Goal: Task Accomplishment & Management: Manage account settings

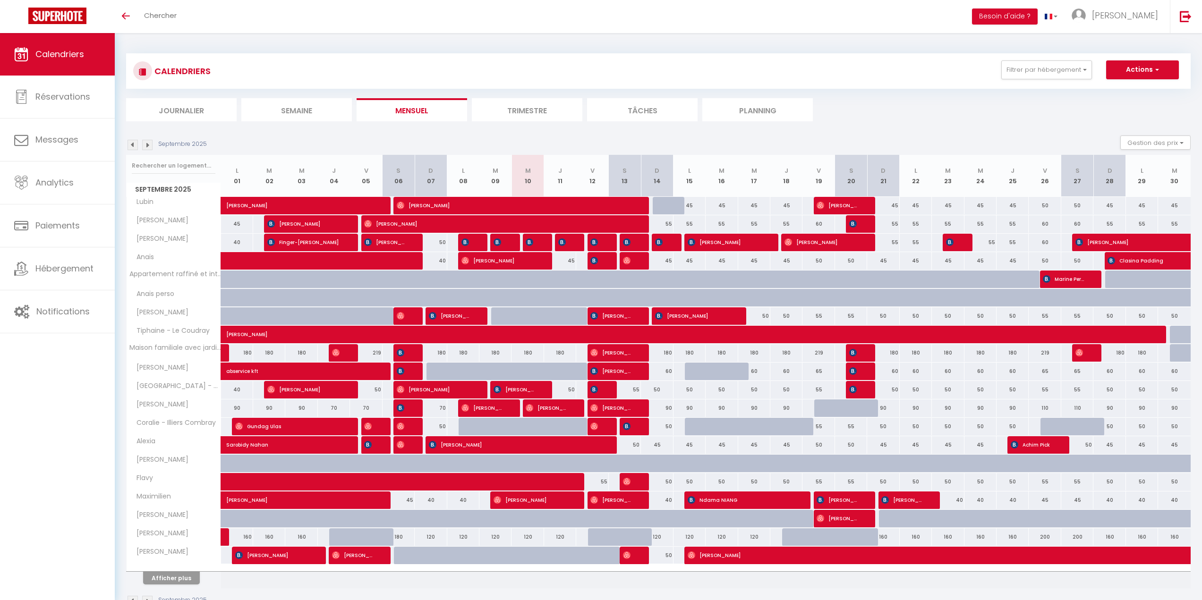
click at [570, 264] on div "45" at bounding box center [560, 260] width 32 height 17
type input "45"
type input "Jeu 11 Septembre 2025"
type input "Ven 12 Septembre 2025"
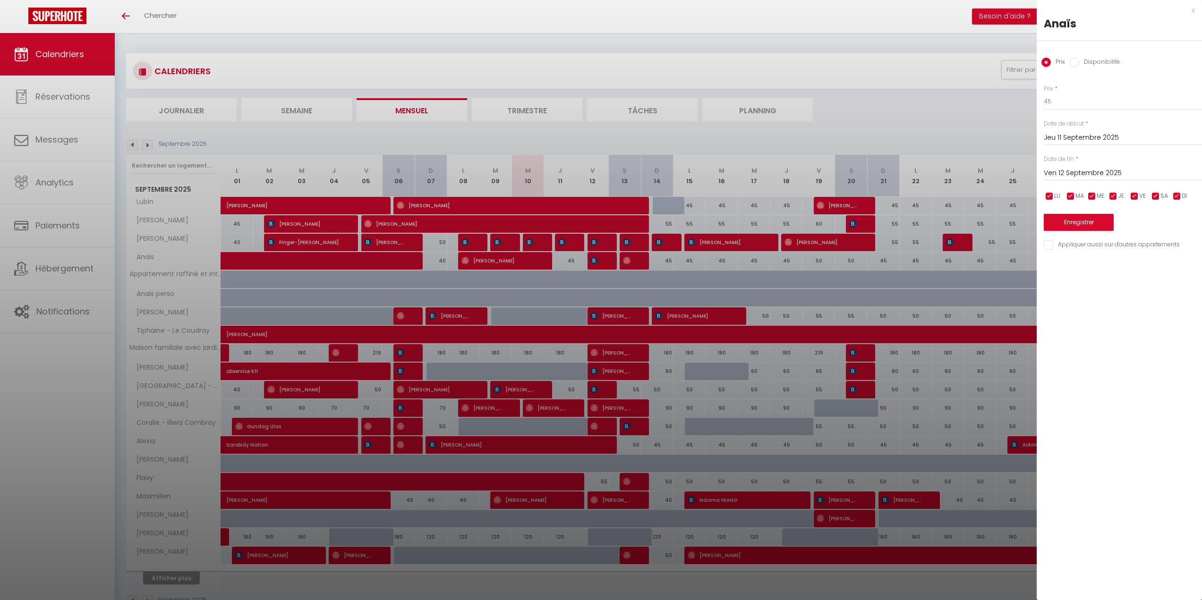
click at [555, 39] on div at bounding box center [601, 300] width 1202 height 600
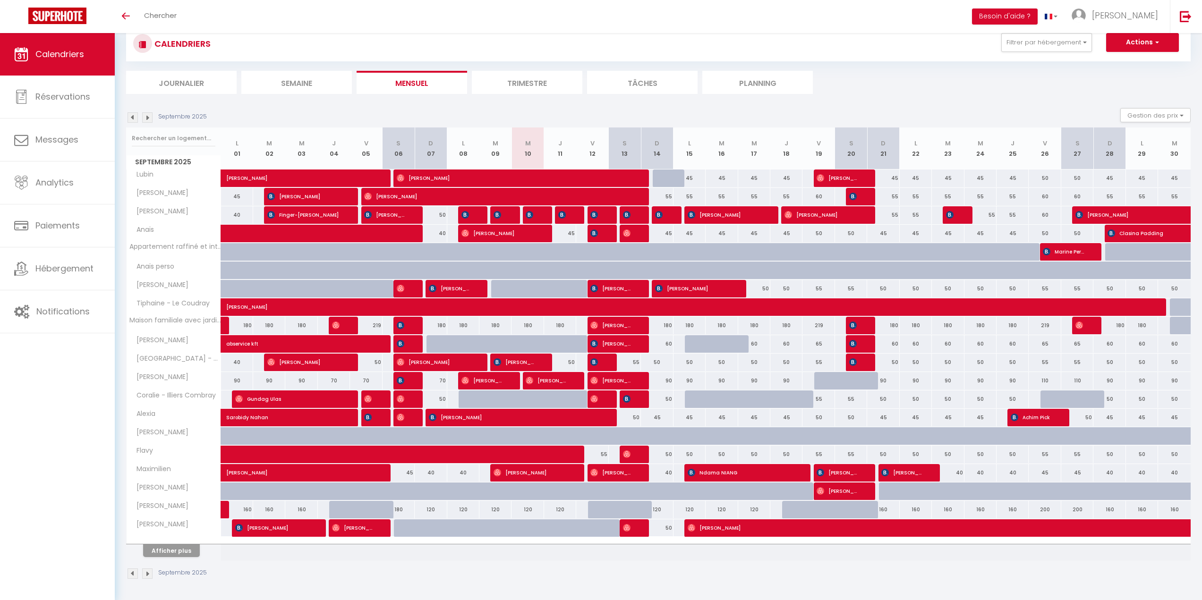
scroll to position [33, 0]
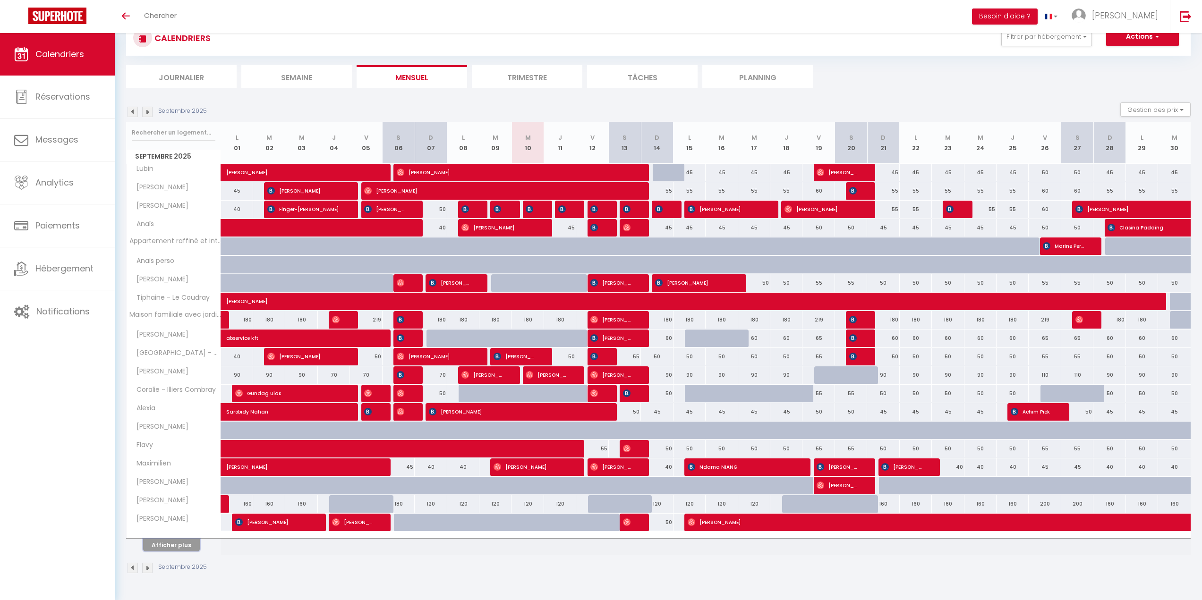
click at [182, 543] on button "Afficher plus" at bounding box center [171, 545] width 57 height 13
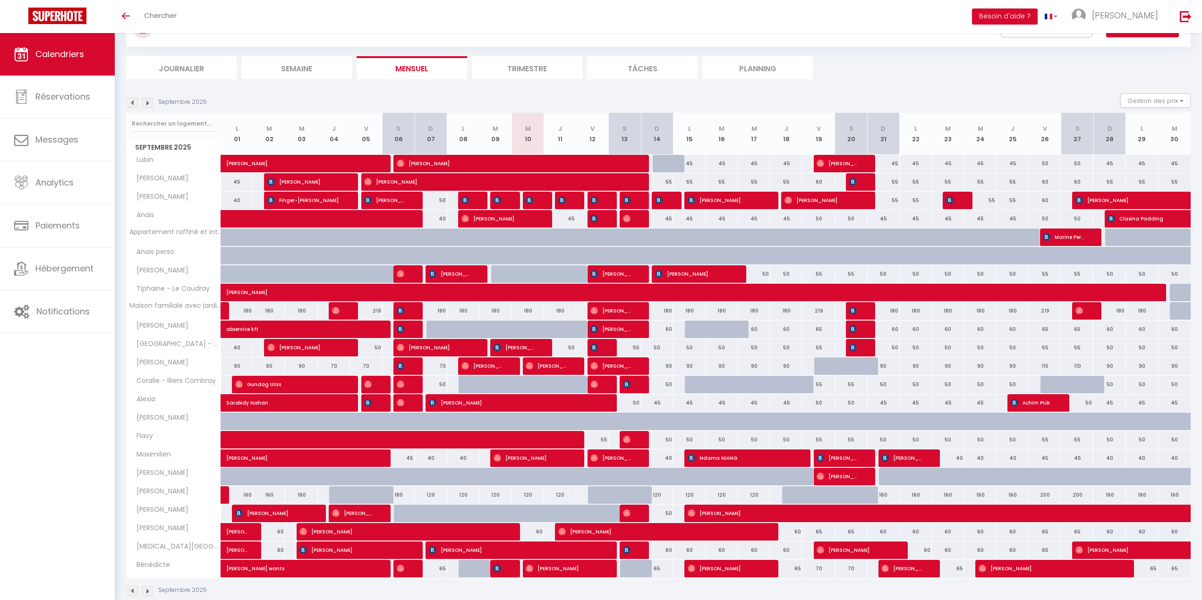
scroll to position [60, 0]
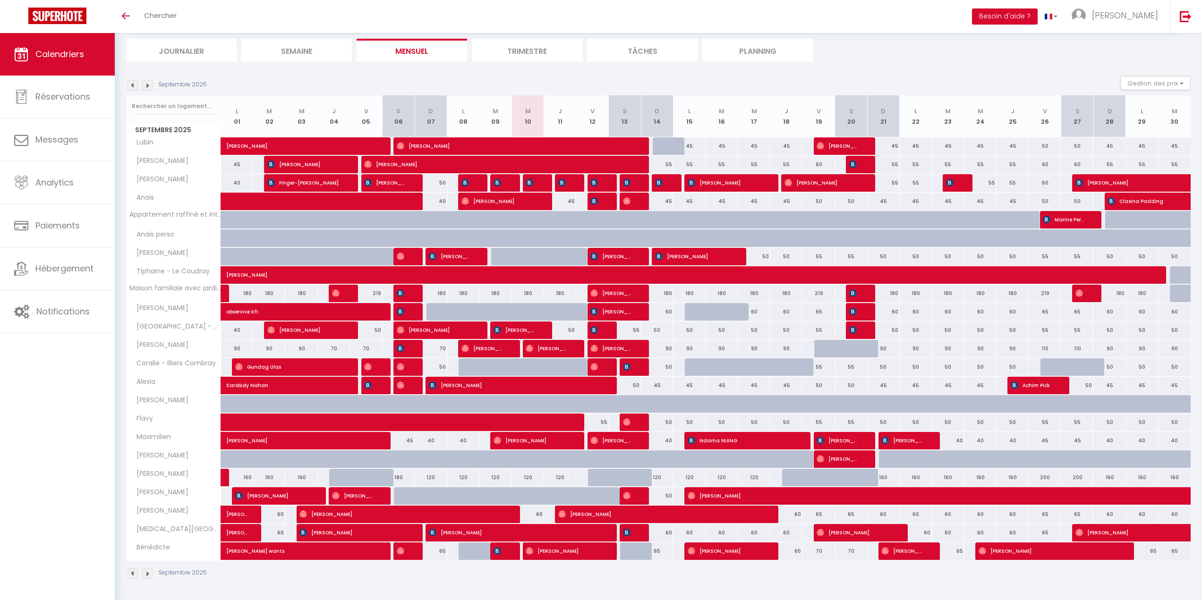
click at [820, 204] on div "50" at bounding box center [819, 201] width 32 height 17
type input "50"
type input "Ven 19 Septembre 2025"
type input "Sam 20 Septembre 2025"
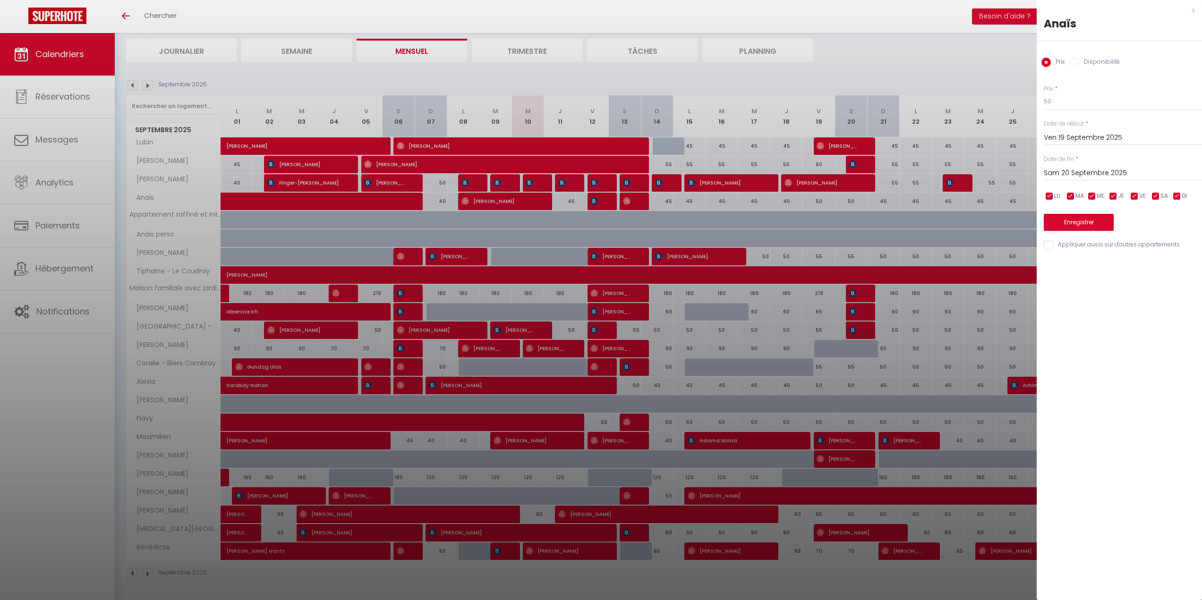
click at [789, 204] on div at bounding box center [601, 300] width 1202 height 600
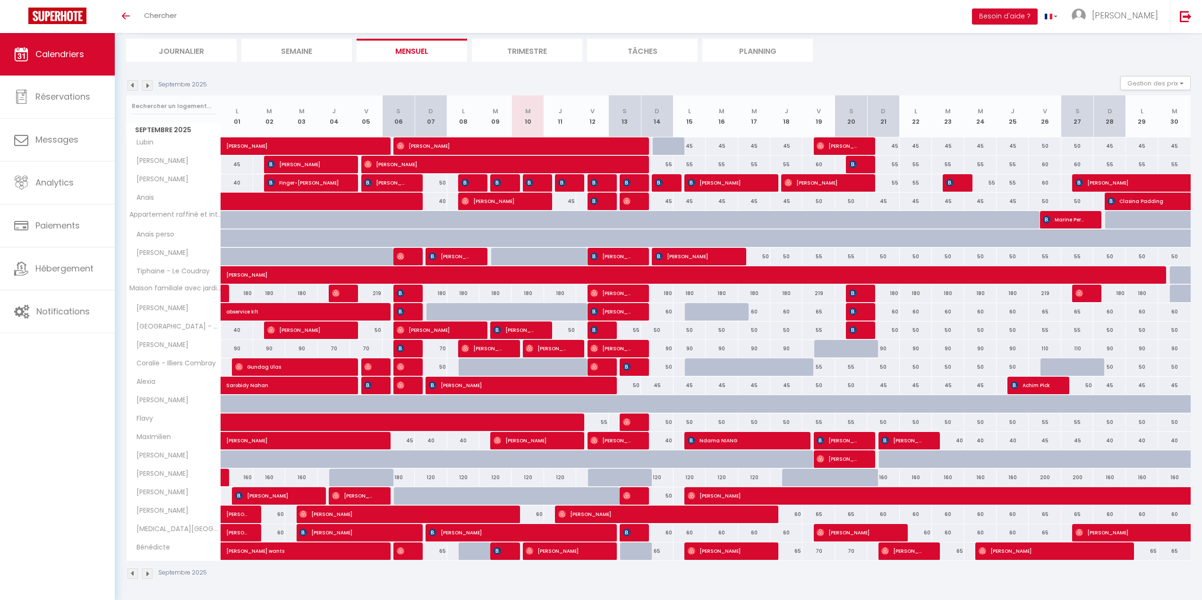
click at [785, 202] on div "45" at bounding box center [786, 201] width 32 height 17
type input "45"
type input "Jeu 18 Septembre 2025"
type input "Ven 19 Septembre 2025"
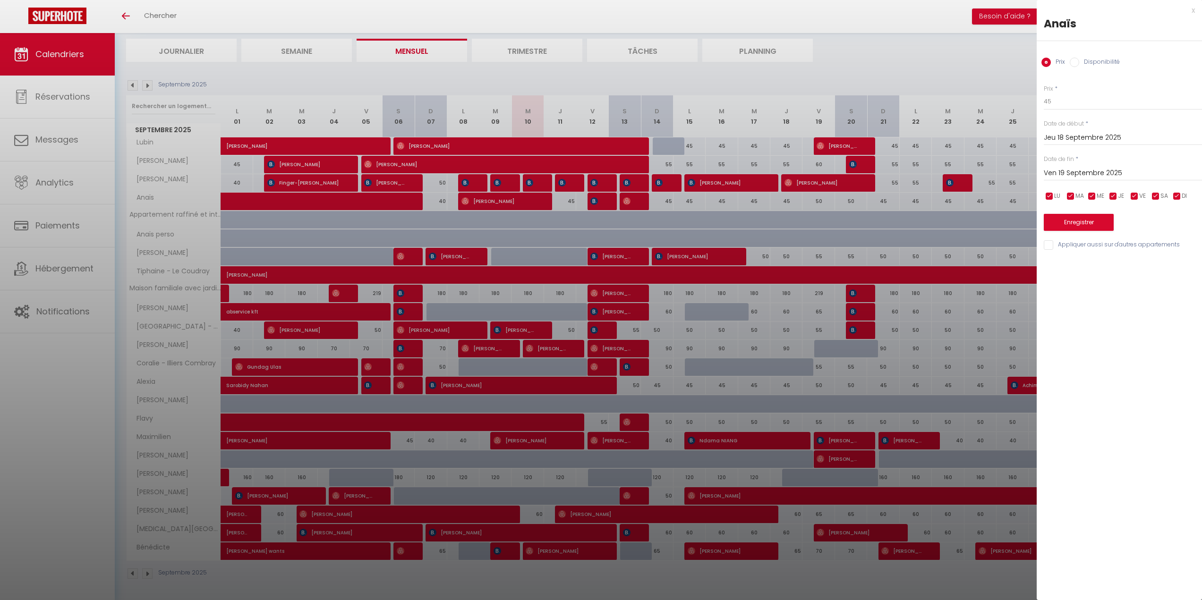
drag, startPoint x: 695, startPoint y: 83, endPoint x: 702, endPoint y: 82, distance: 7.2
click at [695, 83] on div at bounding box center [601, 300] width 1202 height 600
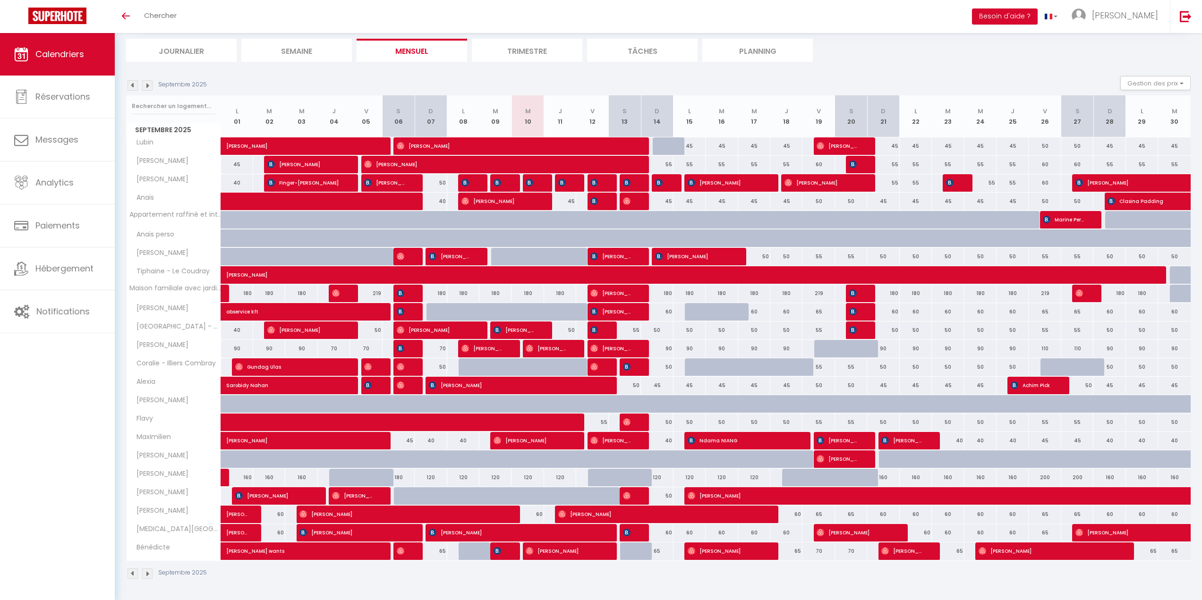
click at [787, 203] on div "45" at bounding box center [786, 201] width 32 height 17
type input "45"
type input "Jeu 18 Septembre 2025"
type input "Ven 19 Septembre 2025"
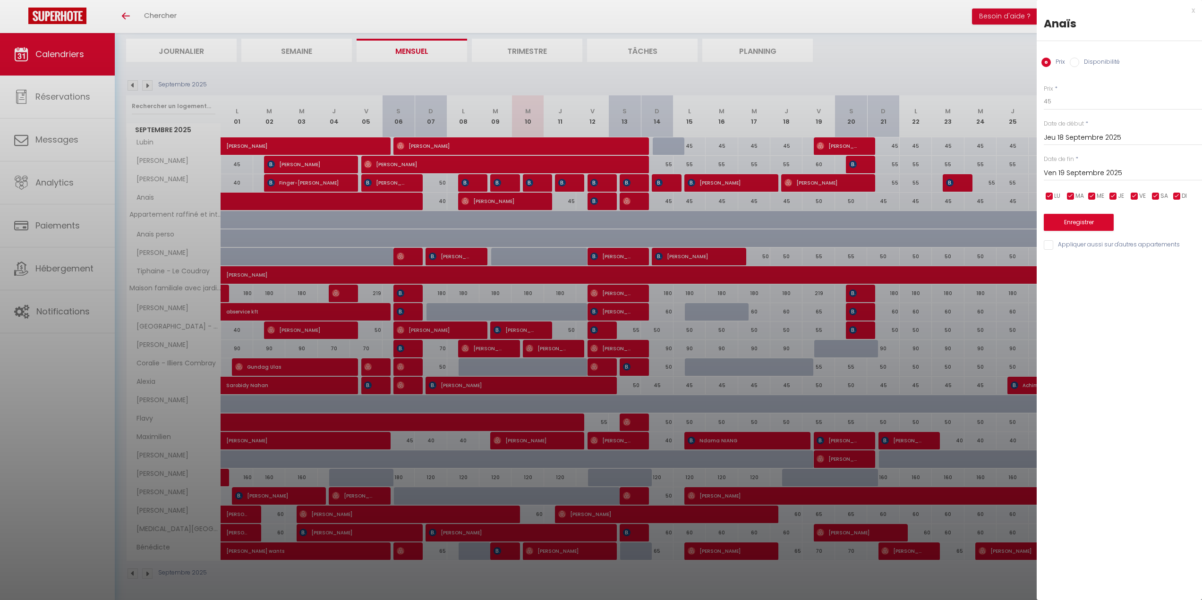
click at [760, 202] on div at bounding box center [601, 300] width 1202 height 600
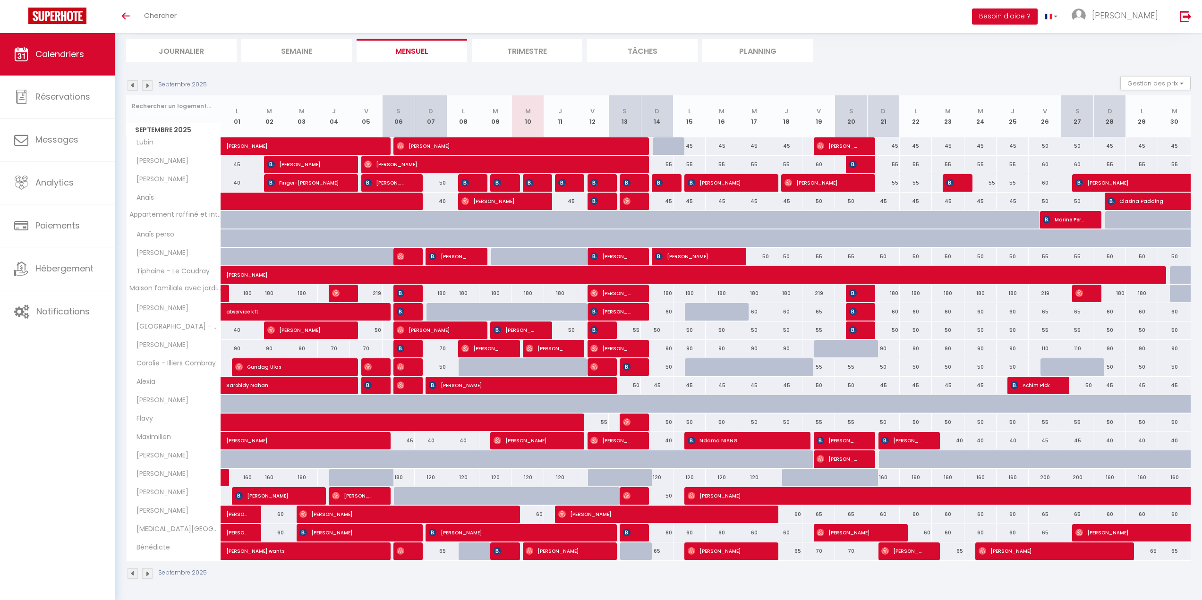
click at [760, 202] on div "45" at bounding box center [754, 201] width 32 height 17
type input "45"
type input "Mer 17 Septembre 2025"
type input "Jeu 18 Septembre 2025"
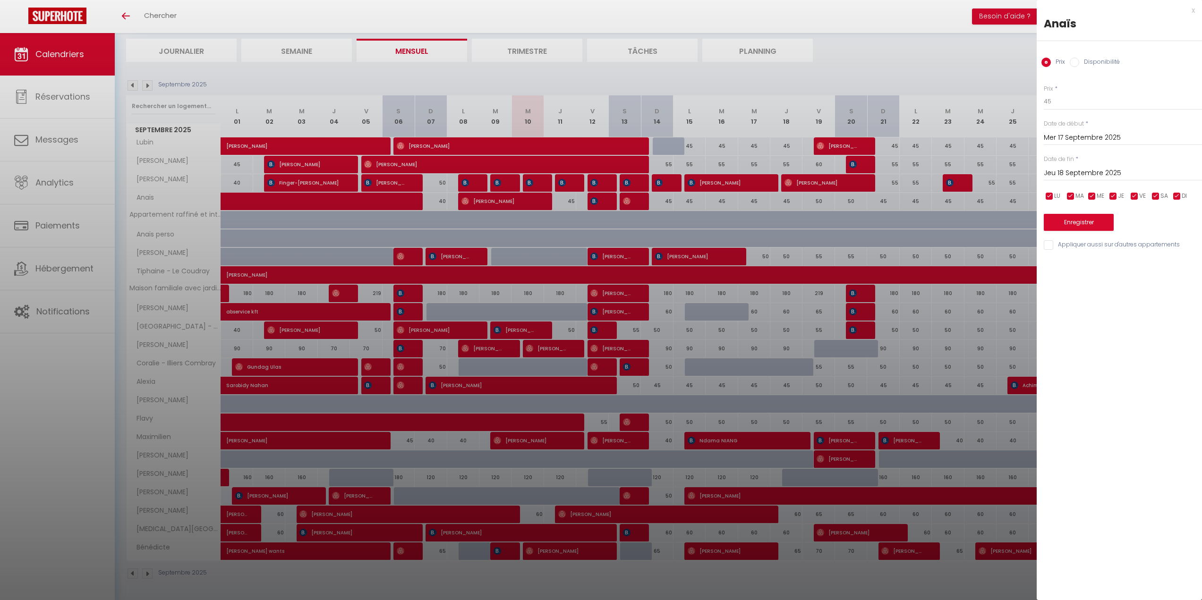
click at [793, 216] on div at bounding box center [601, 300] width 1202 height 600
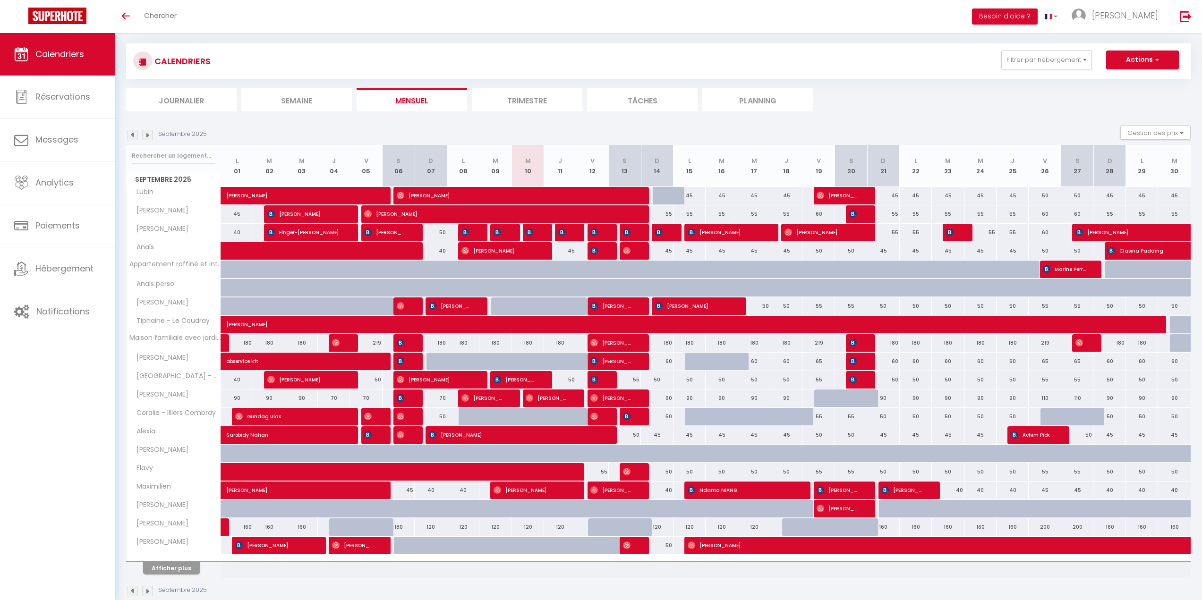
scroll to position [33, 0]
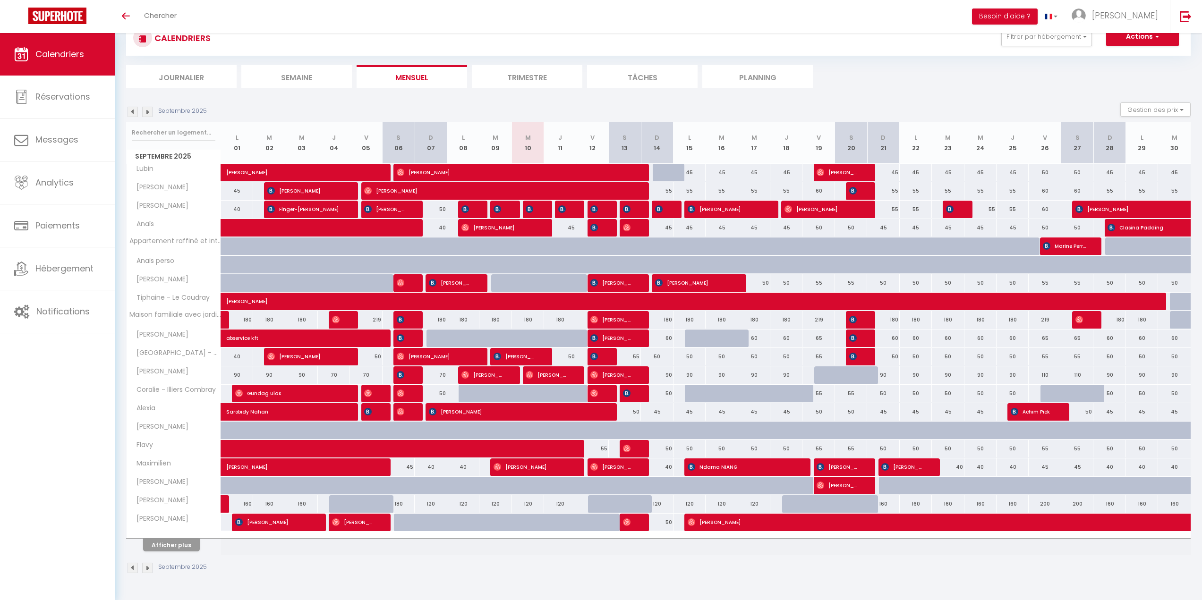
click at [189, 553] on th "Afficher plus" at bounding box center [174, 544] width 94 height 24
click at [182, 546] on button "Afficher plus" at bounding box center [171, 545] width 57 height 13
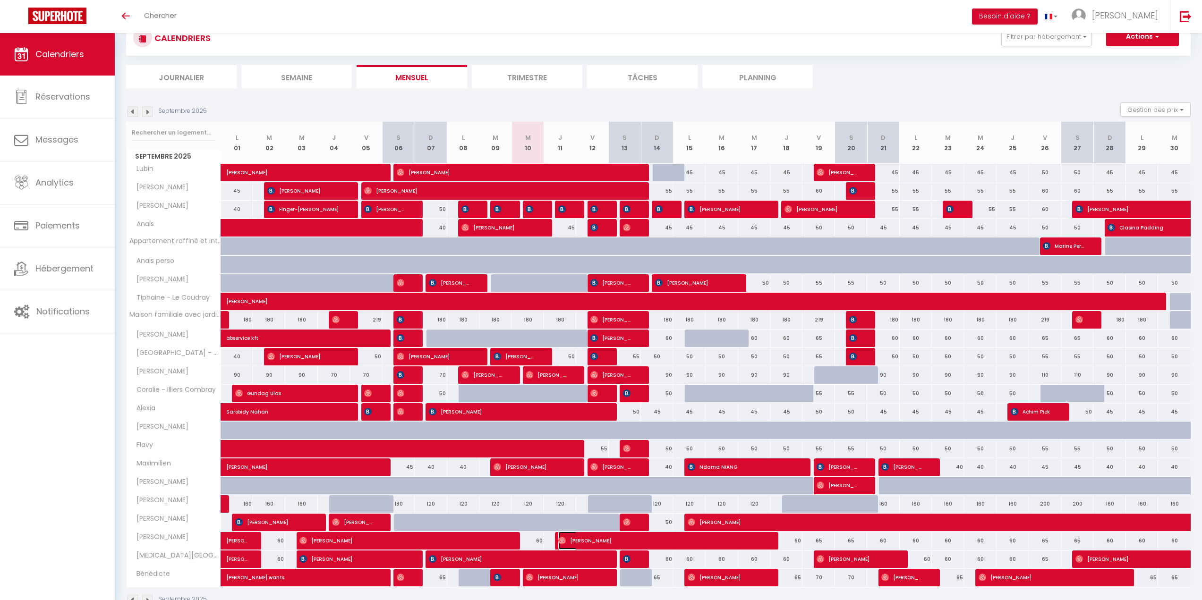
click at [562, 541] on img at bounding box center [562, 541] width 8 height 8
select select "OK"
select select "0"
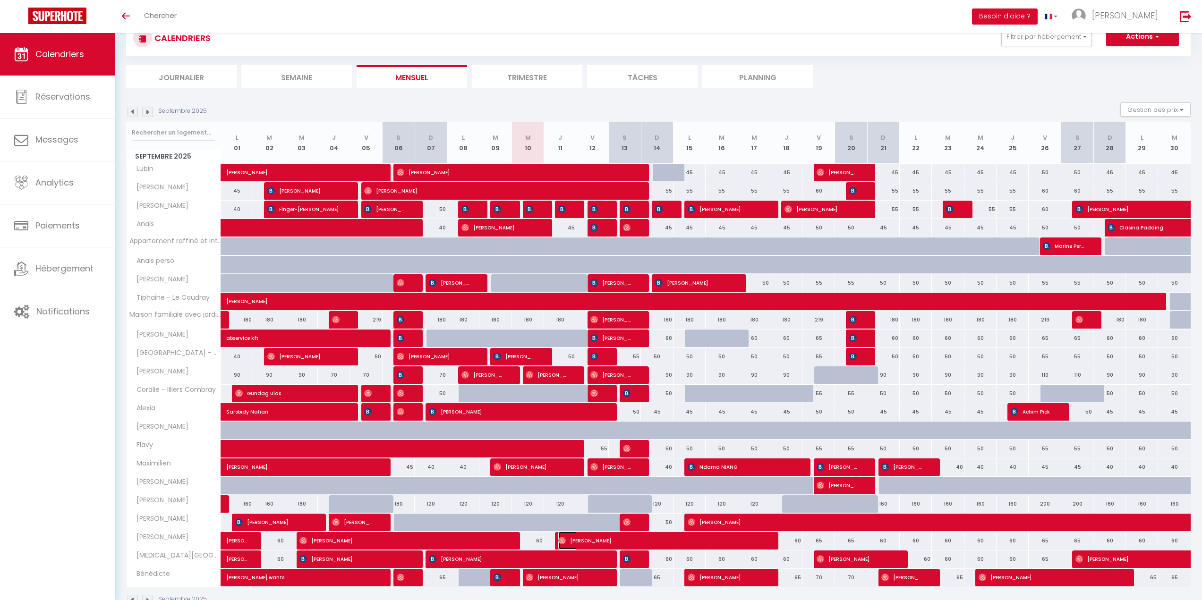
select select "1"
select select
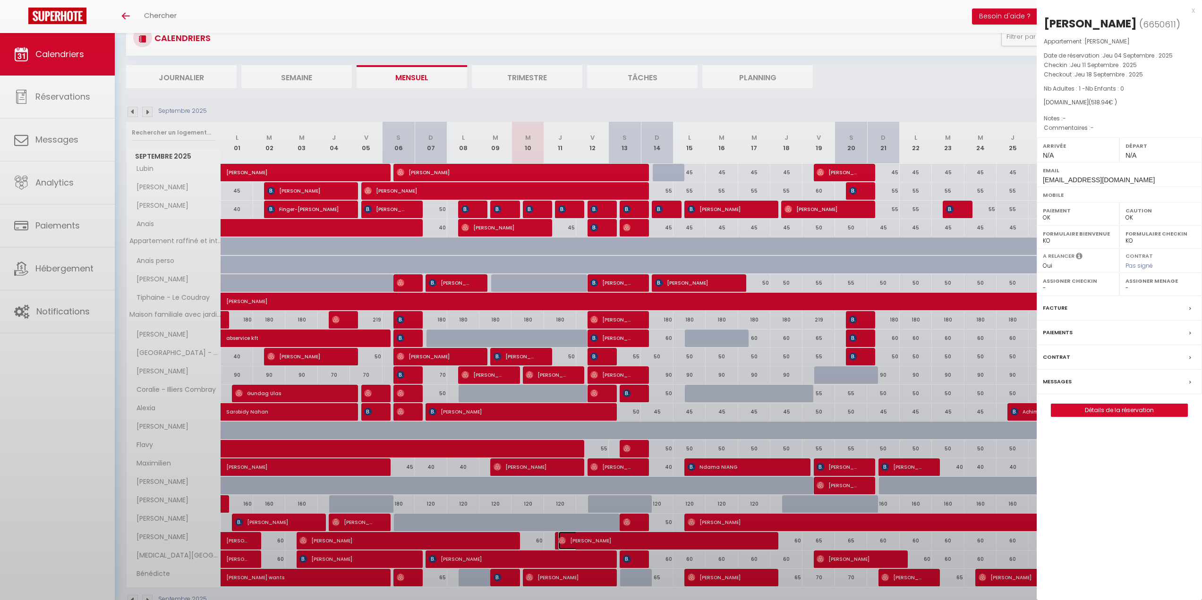
select select "42526"
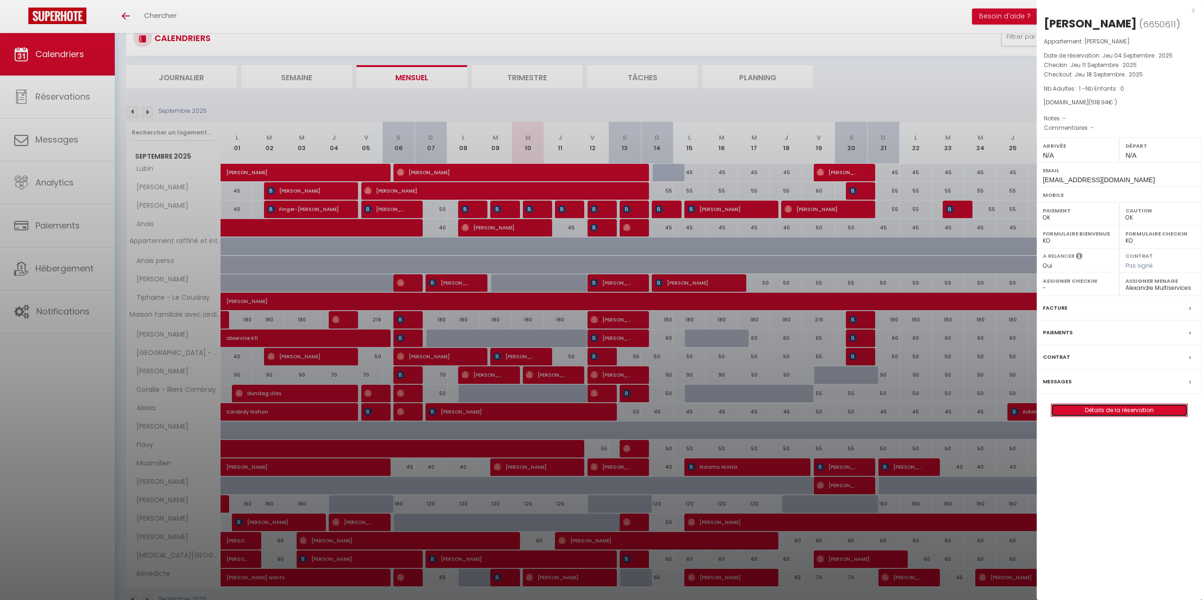
click at [1142, 405] on link "Détails de la réservation" at bounding box center [1119, 410] width 136 height 12
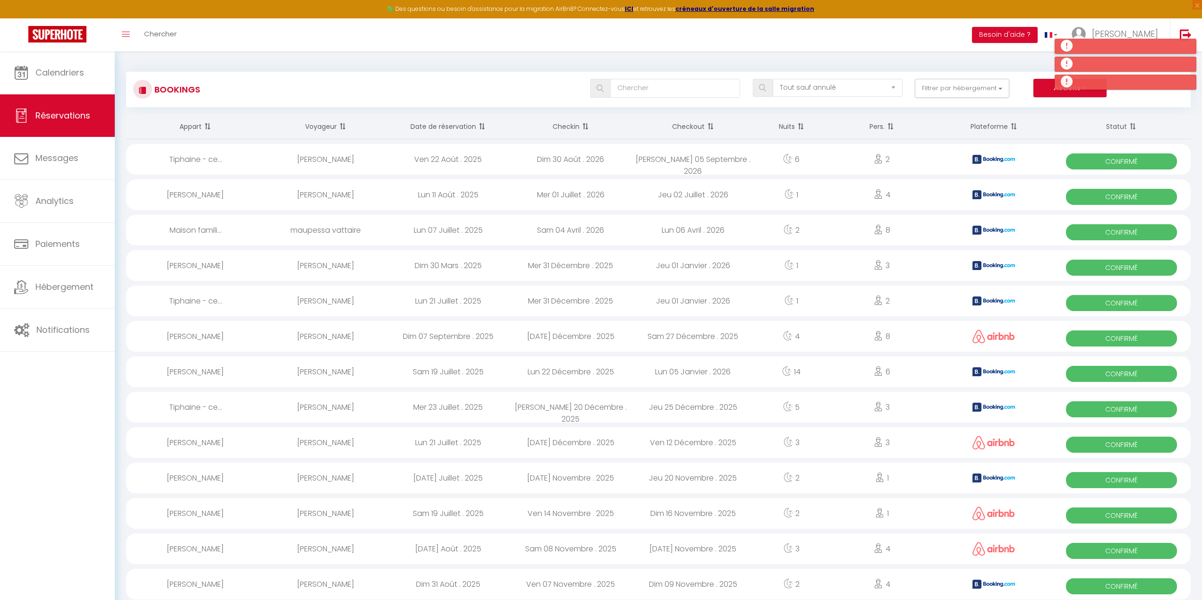
click at [1093, 50] on div at bounding box center [1126, 46] width 142 height 15
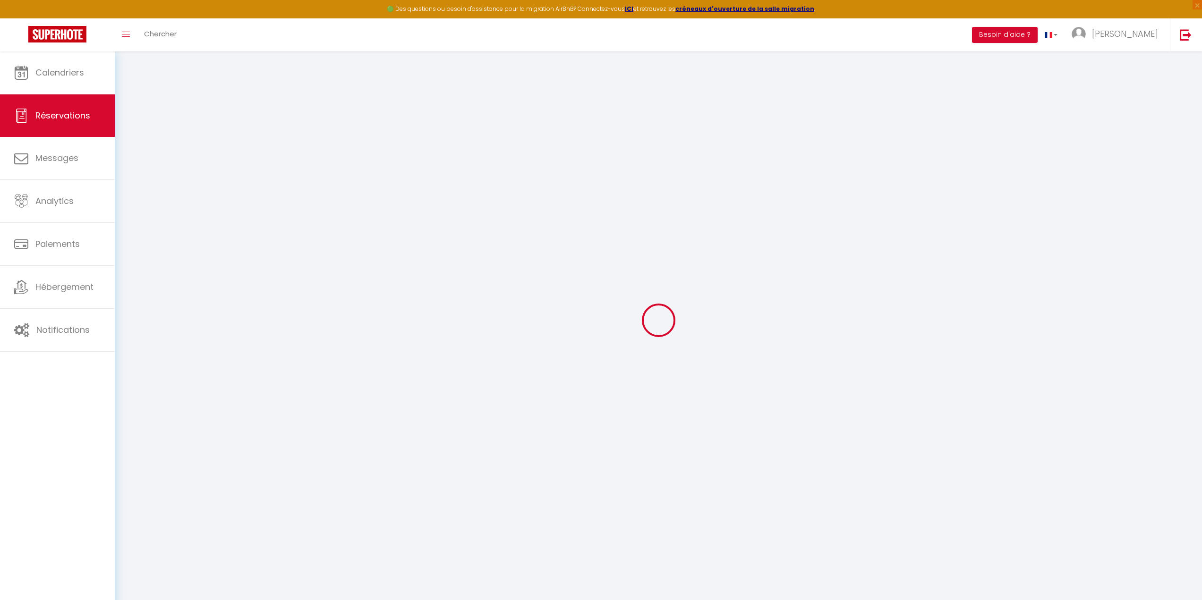
select select "not_cancelled"
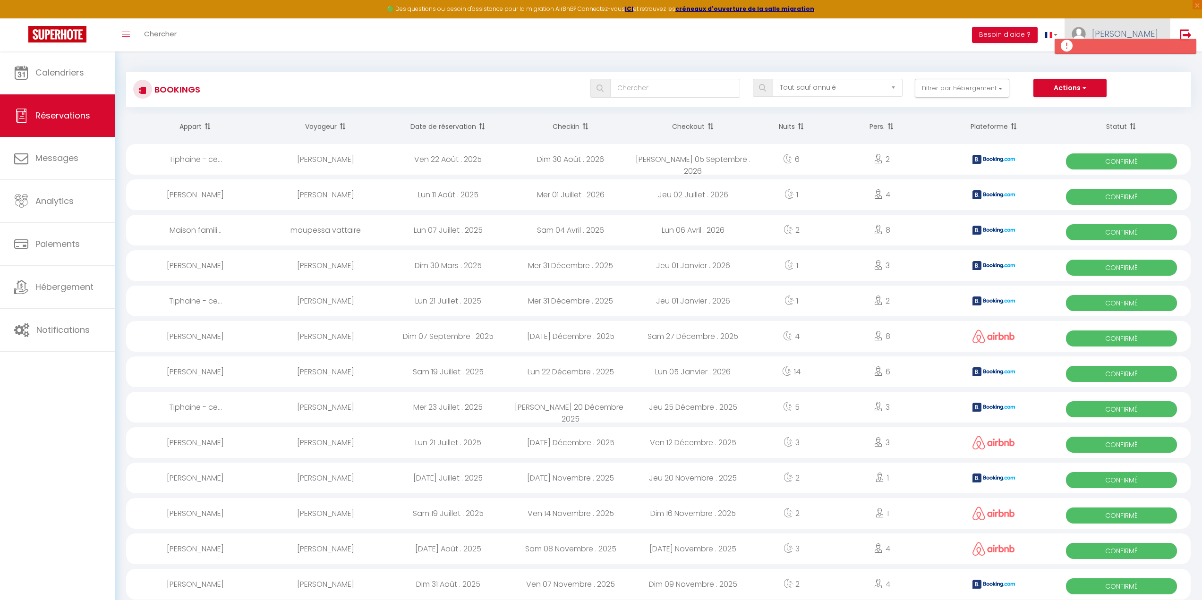
click at [1129, 31] on span "[PERSON_NAME]" at bounding box center [1125, 34] width 66 height 12
click at [1128, 68] on link "Paramètres" at bounding box center [1132, 66] width 70 height 16
select select "not_cancelled"
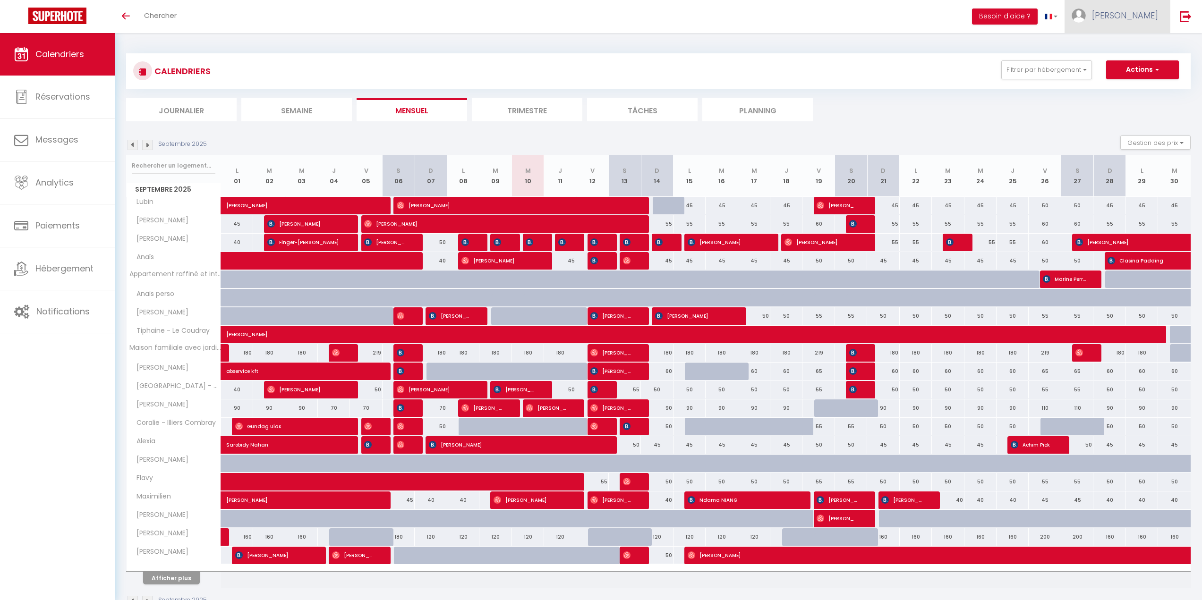
click at [1127, 16] on span "[PERSON_NAME]" at bounding box center [1125, 15] width 66 height 12
click at [1146, 43] on link "Paramètres" at bounding box center [1132, 47] width 70 height 16
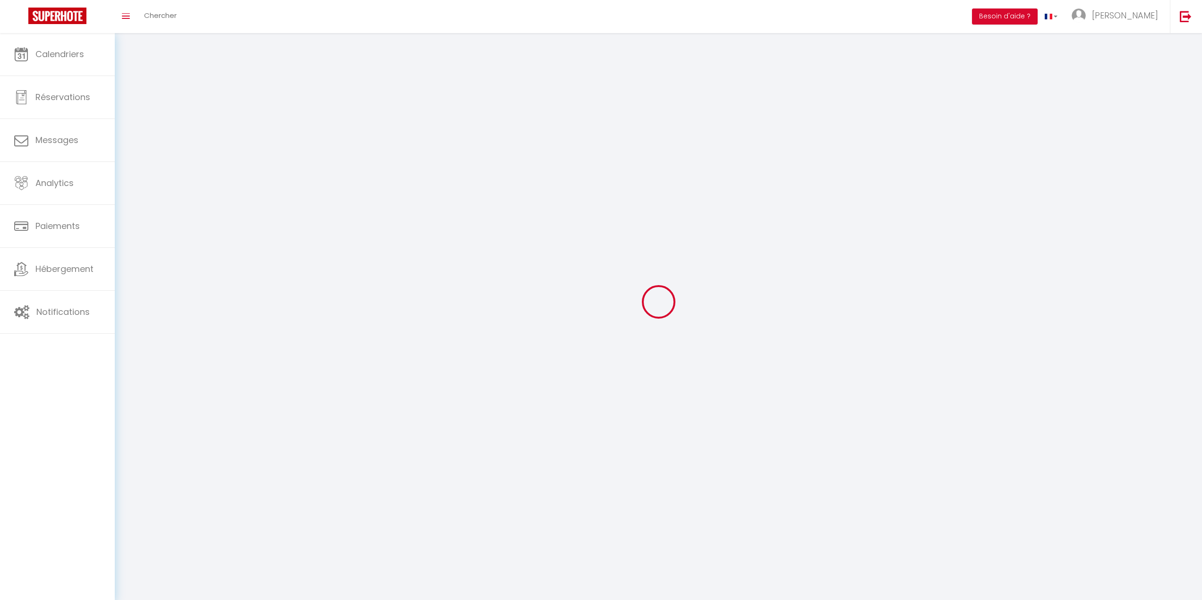
type input "[PERSON_NAME]"
type input "Santerre"
type input "0601731284"
type input "16 rue de la Croix Blanche"
type input "28000"
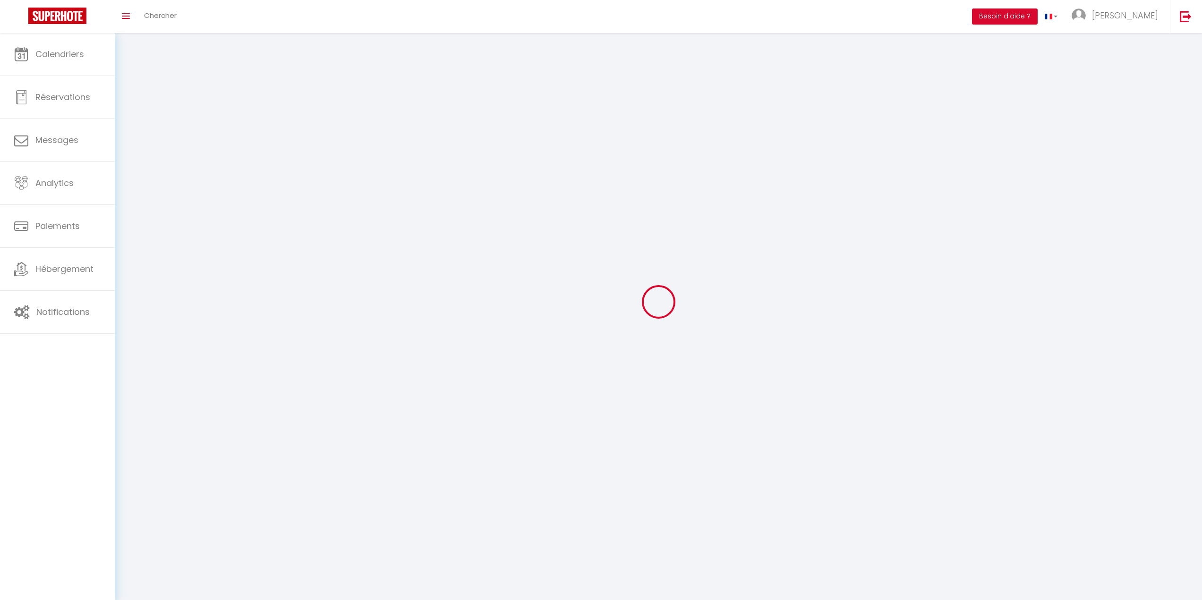
type input "Chartres"
type input "aofQTnGkqzLZAZ3dVNcNfNEFL"
type input "2bFSNBto9bnUaTvarohCE1iGC"
type input "https://app.superhote.com/#/get-available-rentals/2bFSNBto9bnUaTvarohCE1iGC"
select select "1"
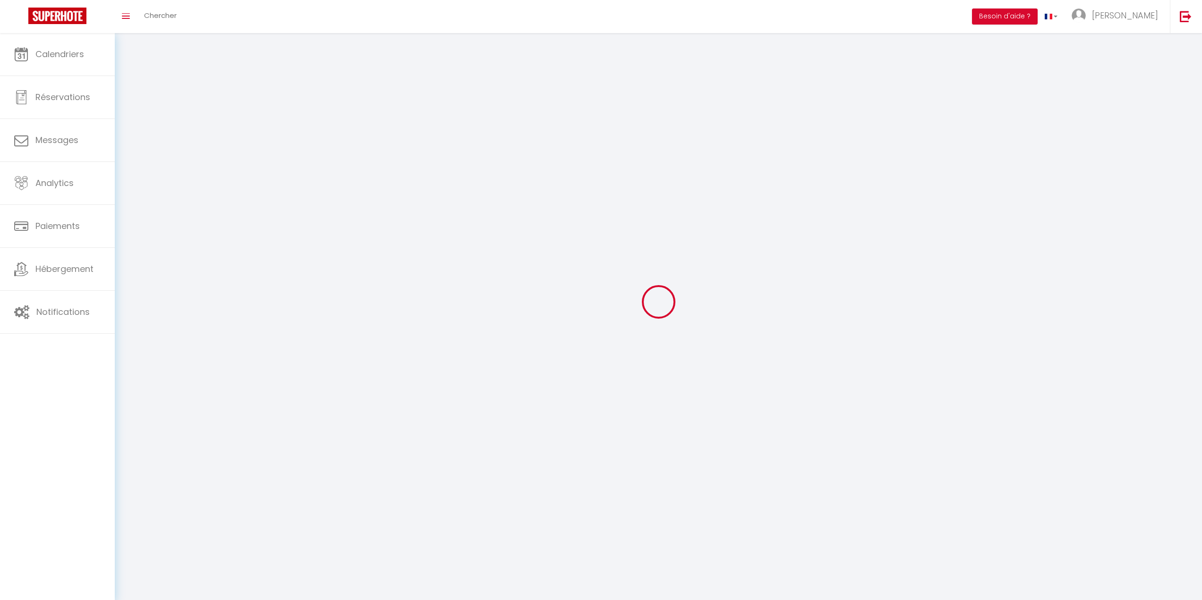
select select "28"
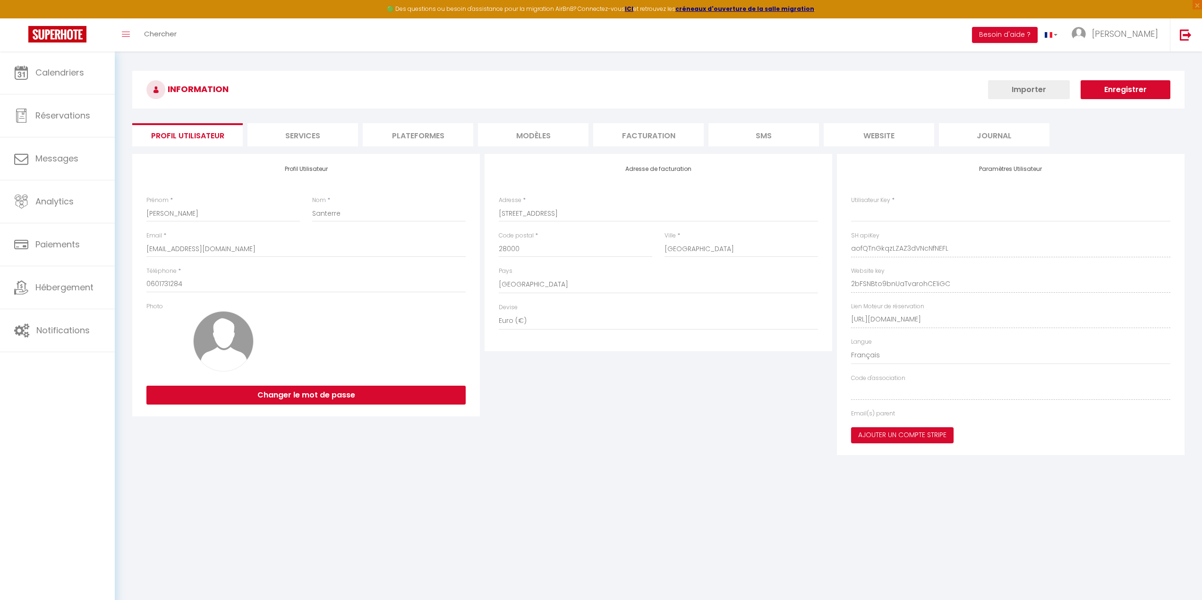
type input "aofQTnGkqzLZAZ3dVNcNfNEFL"
type input "2bFSNBto9bnUaTvarohCE1iGC"
type input "https://app.superhote.com/#/get-available-rentals/2bFSNBto9bnUaTvarohCE1iGC"
select select "fr"
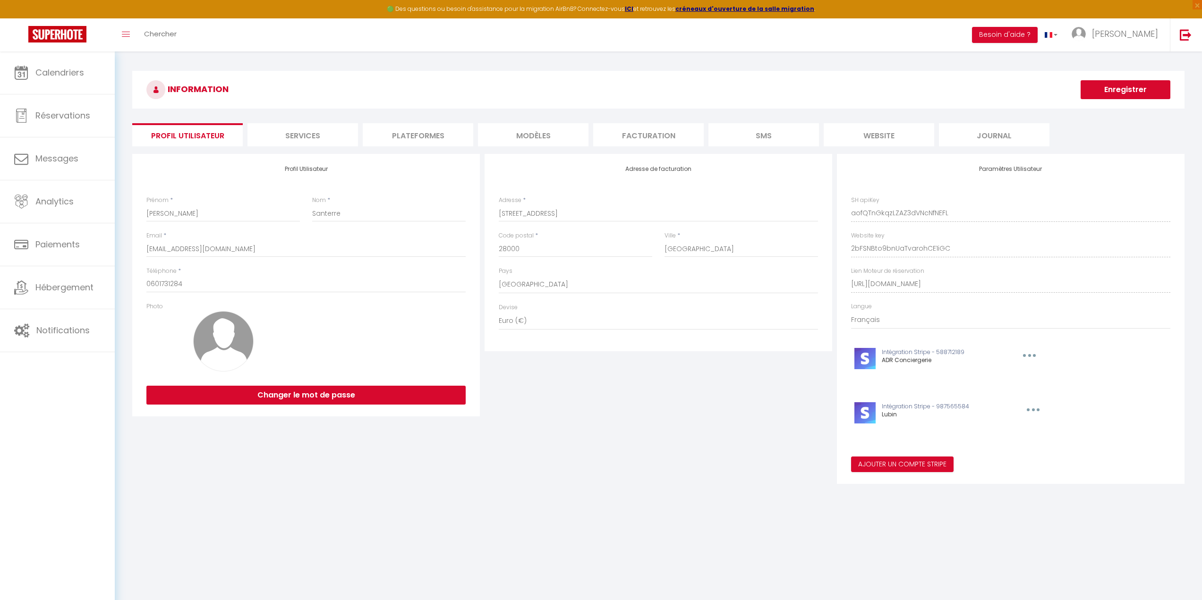
drag, startPoint x: 312, startPoint y: 136, endPoint x: 361, endPoint y: 131, distance: 48.9
click at [314, 136] on li "Services" at bounding box center [303, 134] width 111 height 23
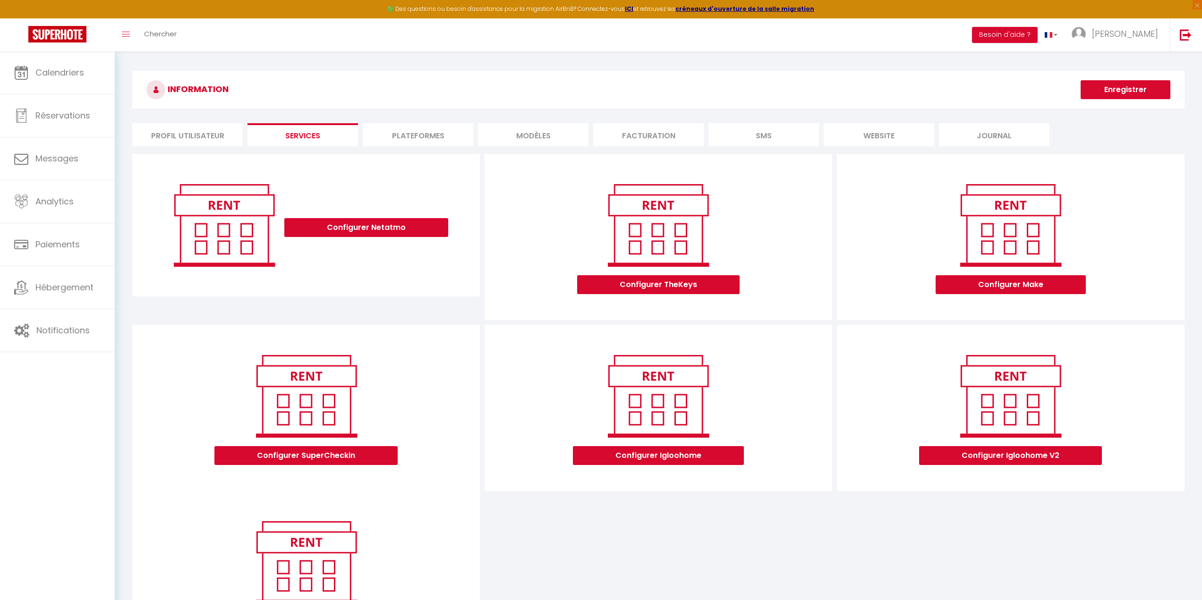
click at [424, 132] on li "Plateformes" at bounding box center [418, 134] width 111 height 23
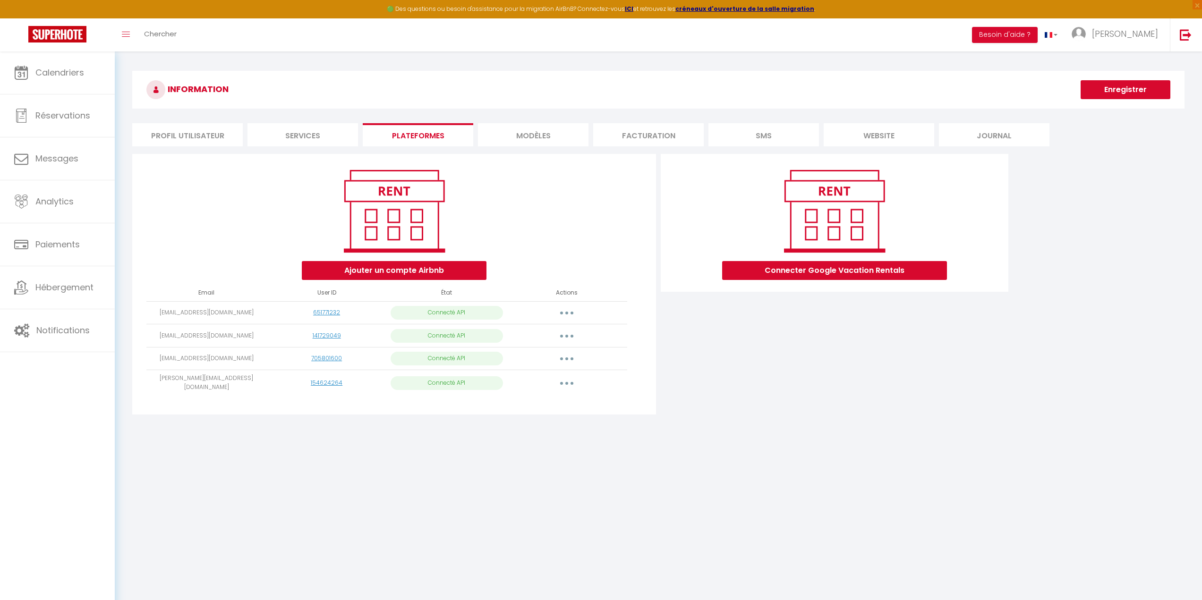
click at [538, 137] on li "MODÈLES" at bounding box center [533, 134] width 111 height 23
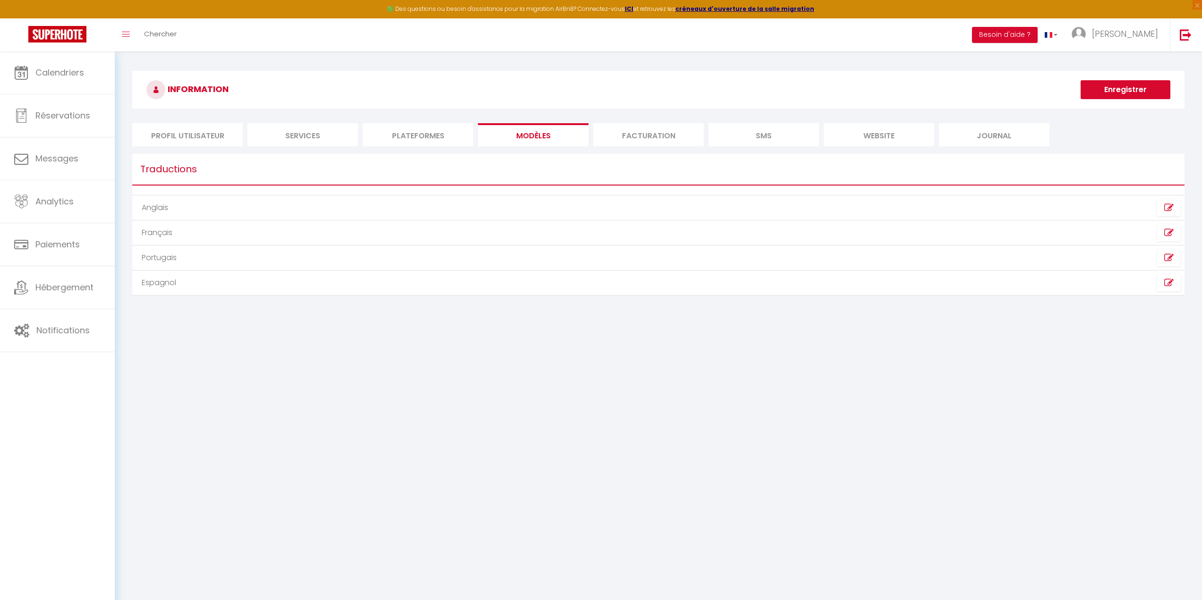
click at [668, 136] on li "Facturation" at bounding box center [648, 134] width 111 height 23
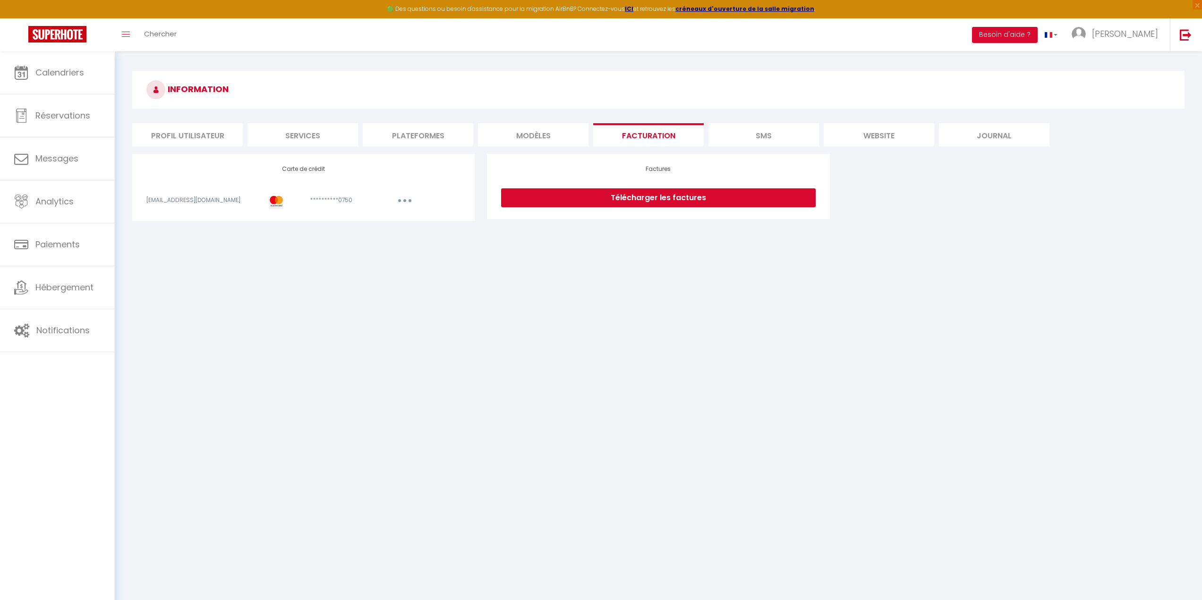
click at [784, 140] on li "SMS" at bounding box center [764, 134] width 111 height 23
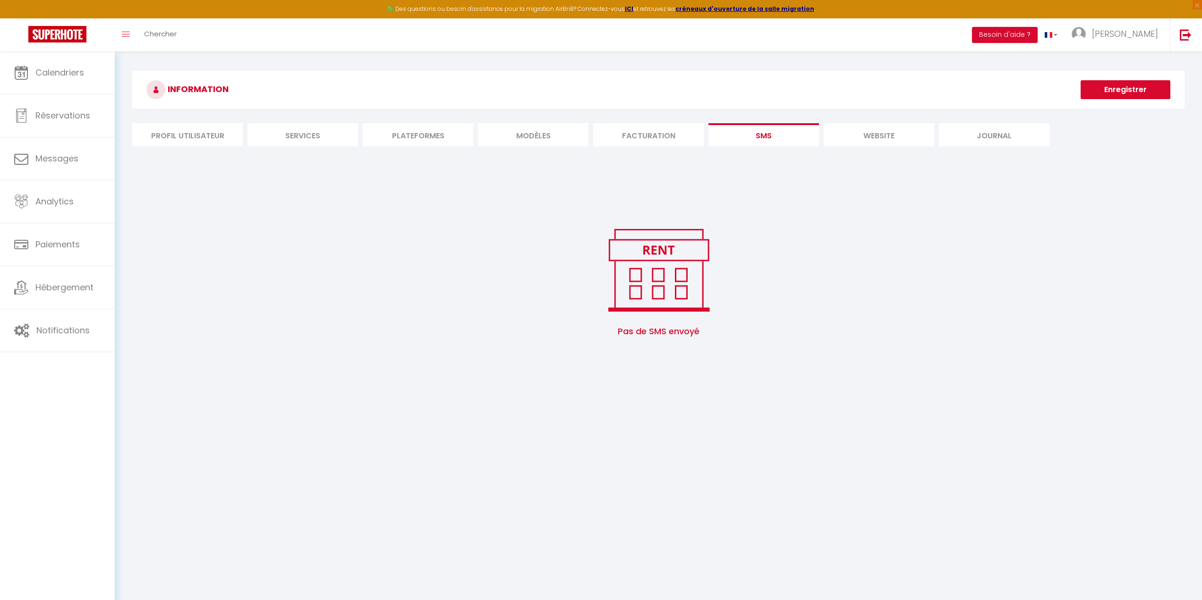
click at [871, 139] on li "website" at bounding box center [879, 134] width 111 height 23
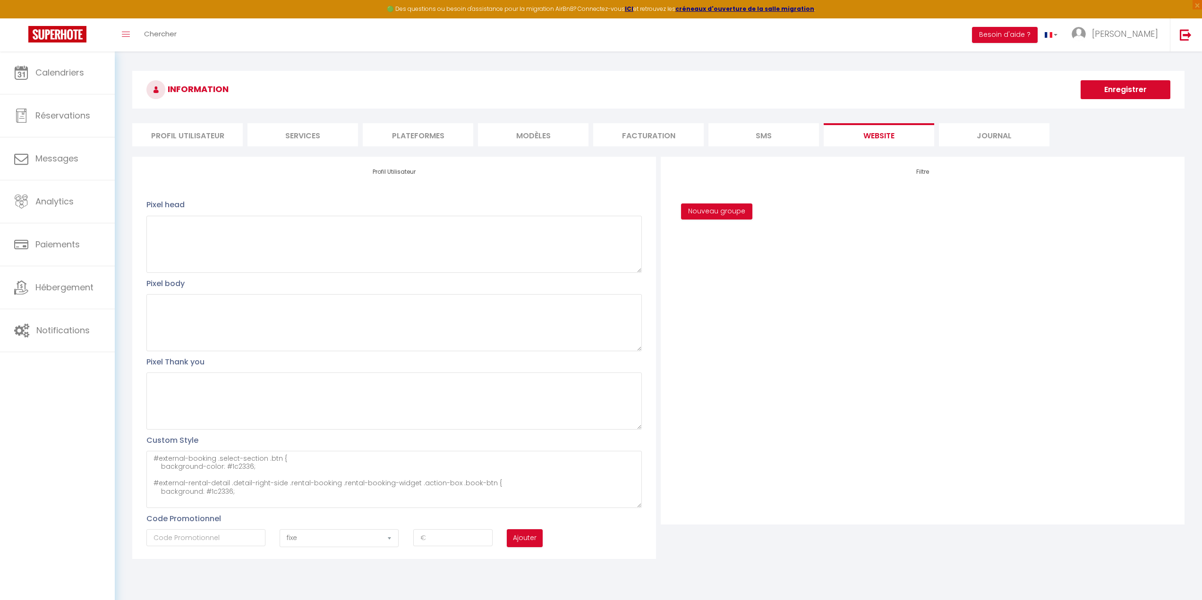
click at [1006, 136] on li "Journal" at bounding box center [994, 134] width 111 height 23
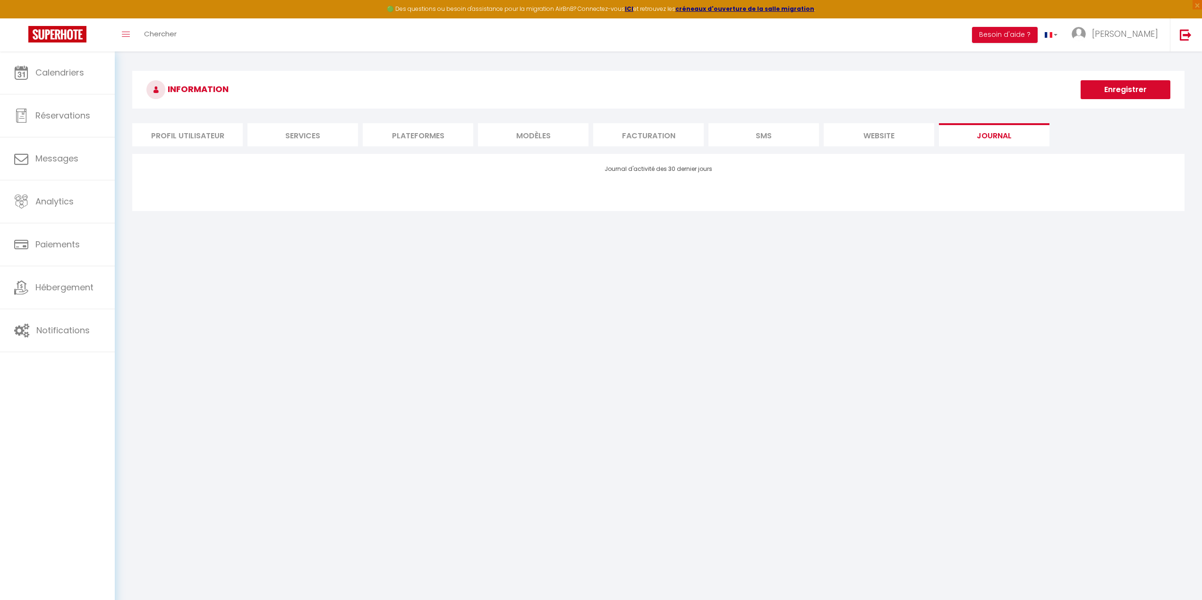
click at [176, 138] on li "Profil Utilisateur" at bounding box center [187, 134] width 111 height 23
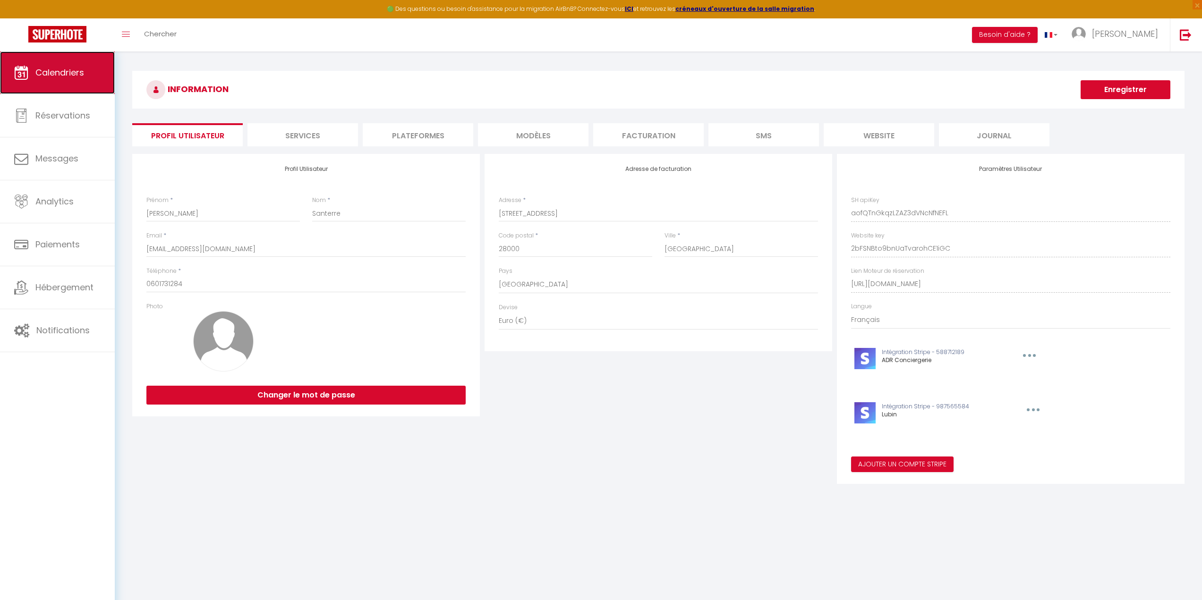
click at [60, 76] on span "Calendriers" at bounding box center [59, 73] width 49 height 12
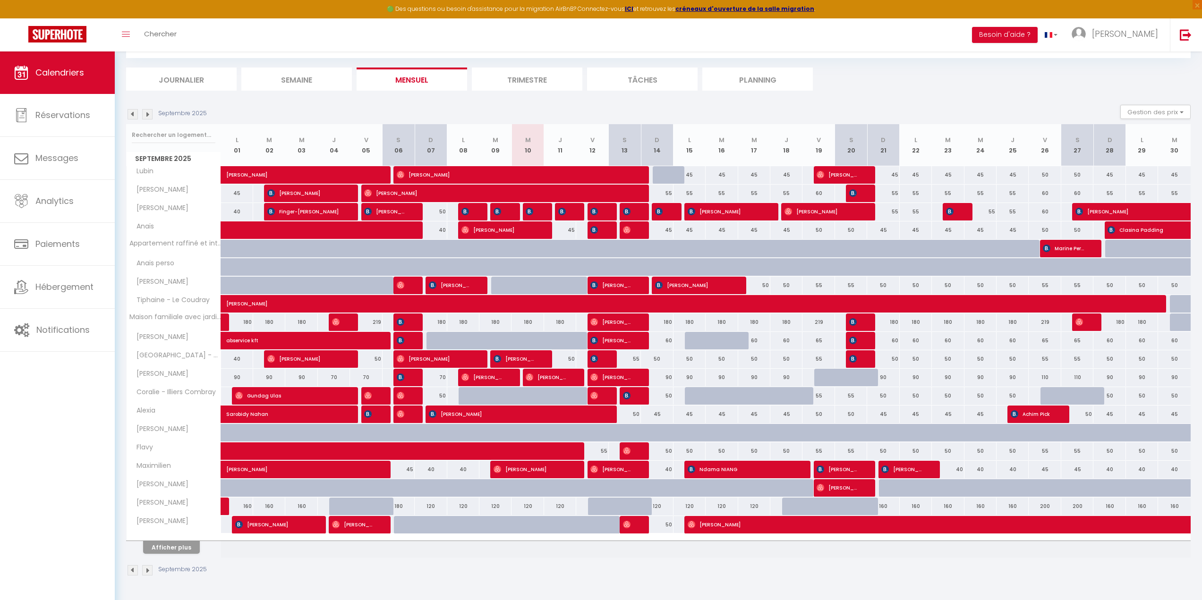
scroll to position [51, 0]
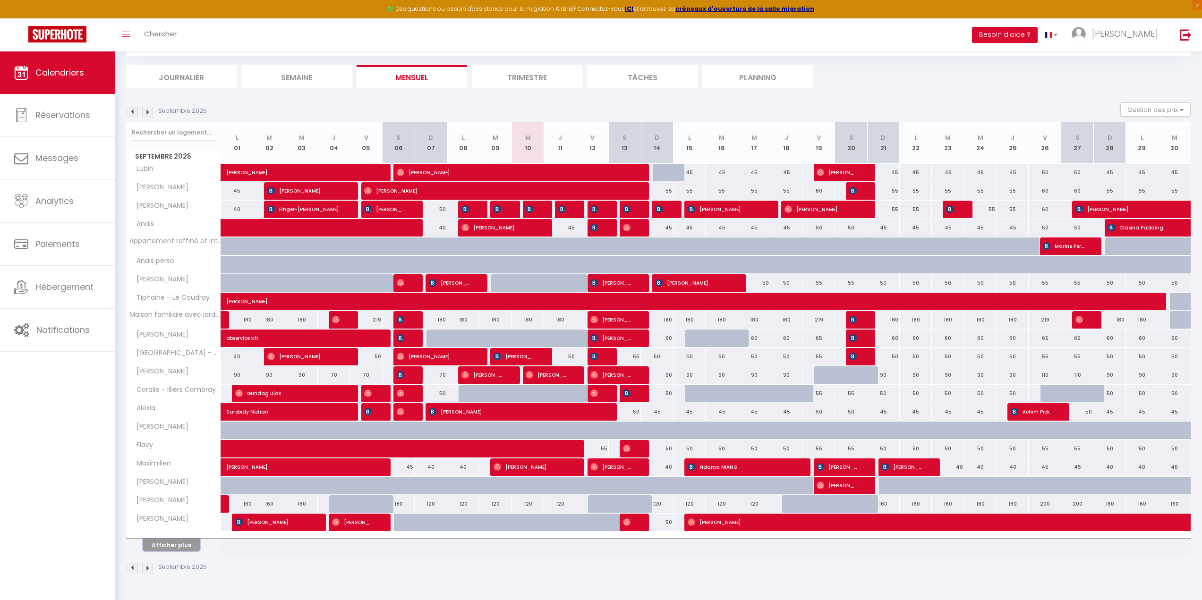
click at [179, 545] on button "Afficher plus" at bounding box center [171, 545] width 57 height 13
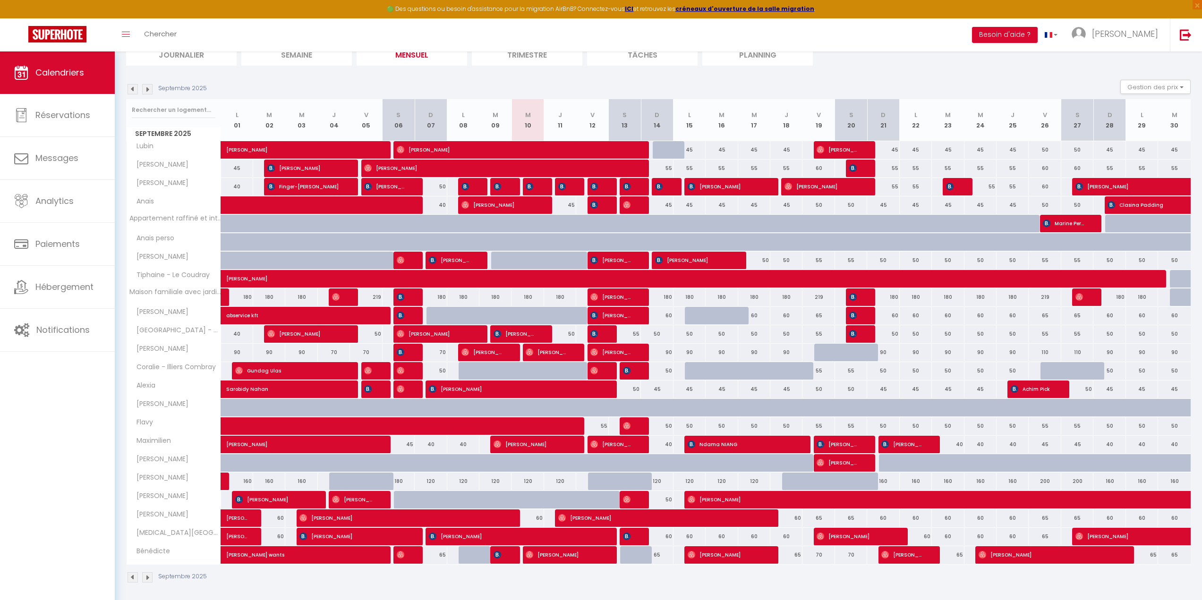
scroll to position [78, 0]
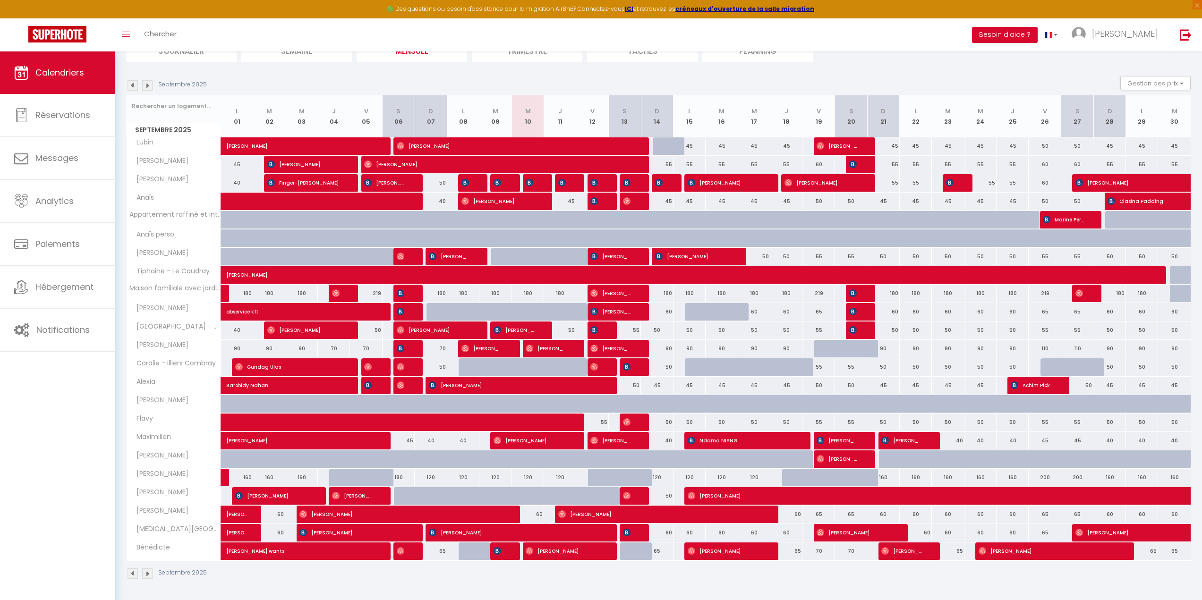
select select "fr"
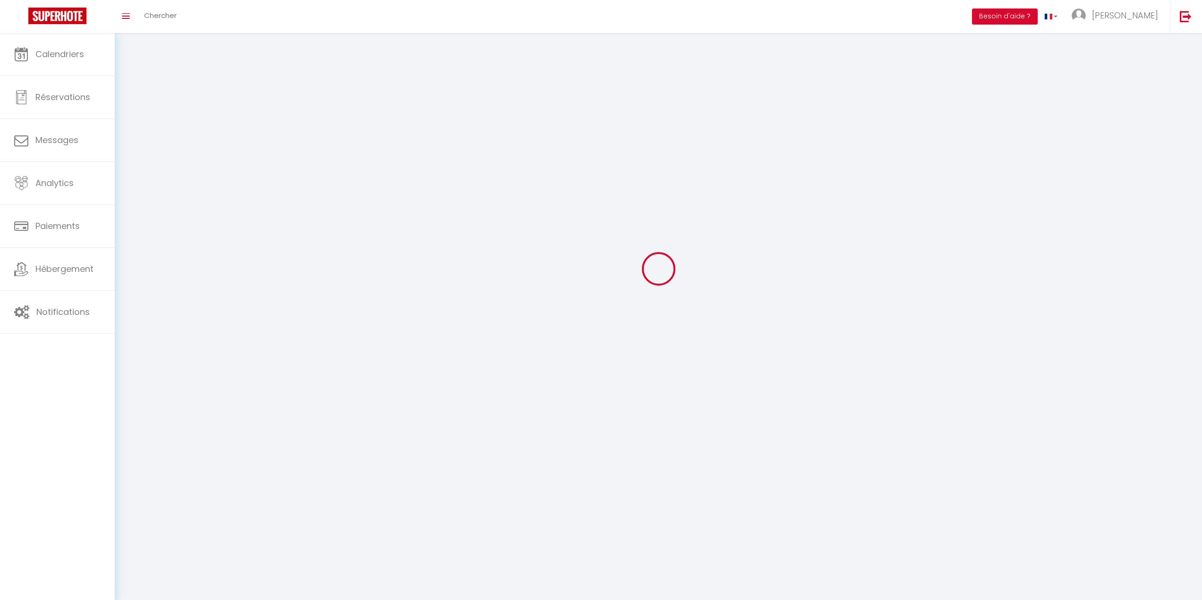
type input "[PERSON_NAME]"
type input "Santerre"
type input "0601731284"
type input "16 rue de la Croix Blanche"
type input "28000"
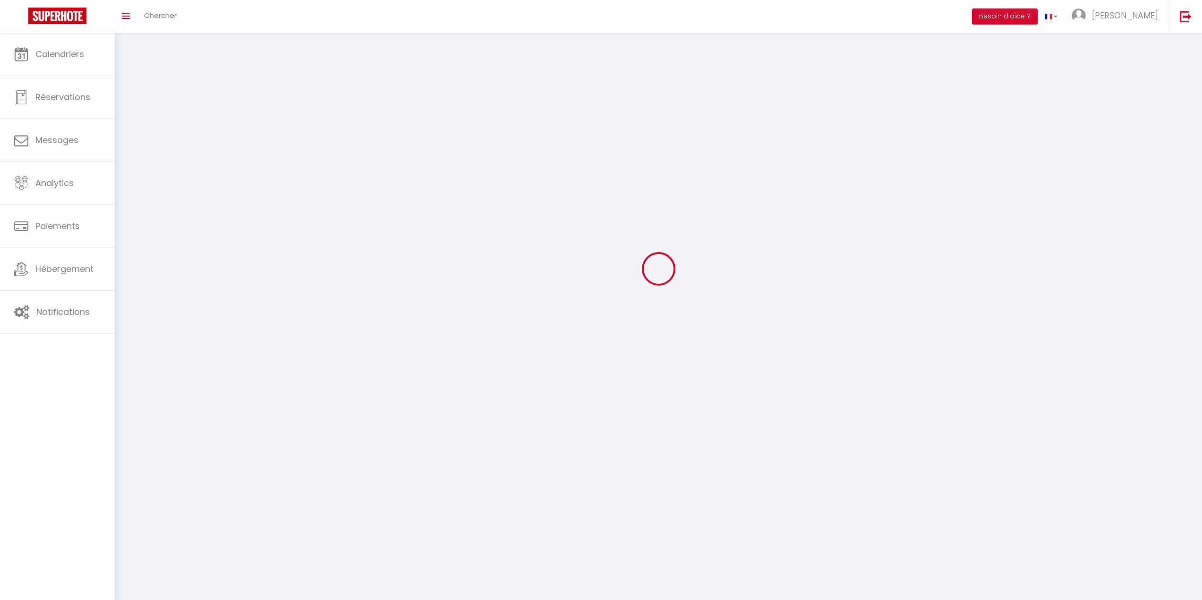
type input "Chartres"
type input "aofQTnGkqzLZAZ3dVNcNfNEFL"
type input "2bFSNBto9bnUaTvarohCE1iGC"
type input "https://app.superhote.com/#/get-available-rentals/2bFSNBto9bnUaTvarohCE1iGC"
select select "28"
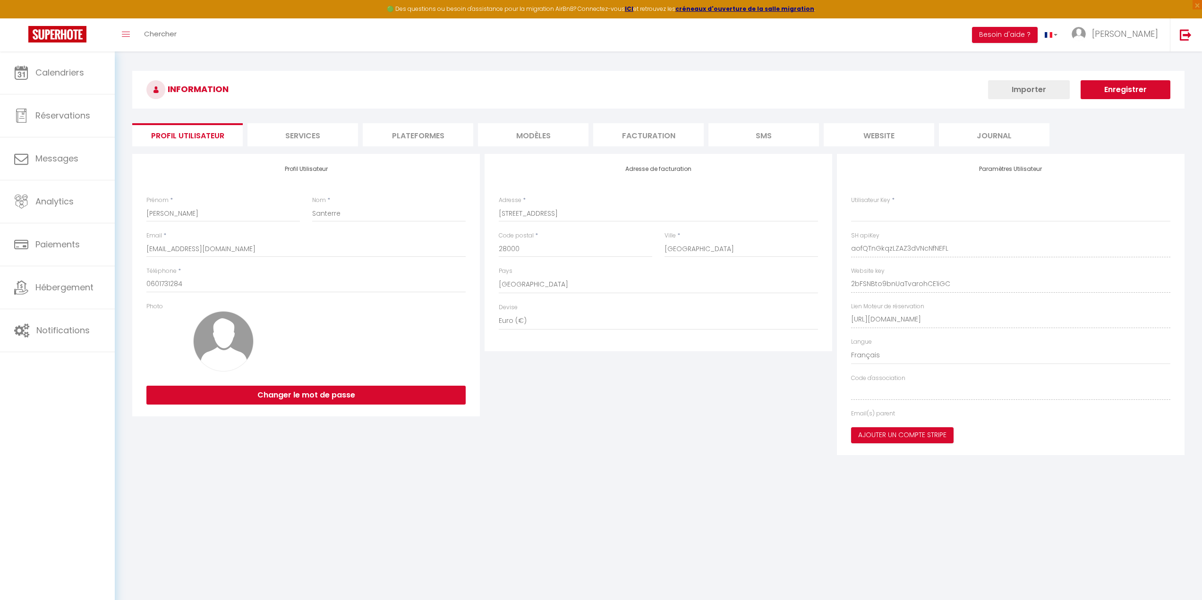
type input "aofQTnGkqzLZAZ3dVNcNfNEFL"
type input "2bFSNBto9bnUaTvarohCE1iGC"
type input "https://app.superhote.com/#/get-available-rentals/2bFSNBto9bnUaTvarohCE1iGC"
select select "fr"
